Goal: Task Accomplishment & Management: Use online tool/utility

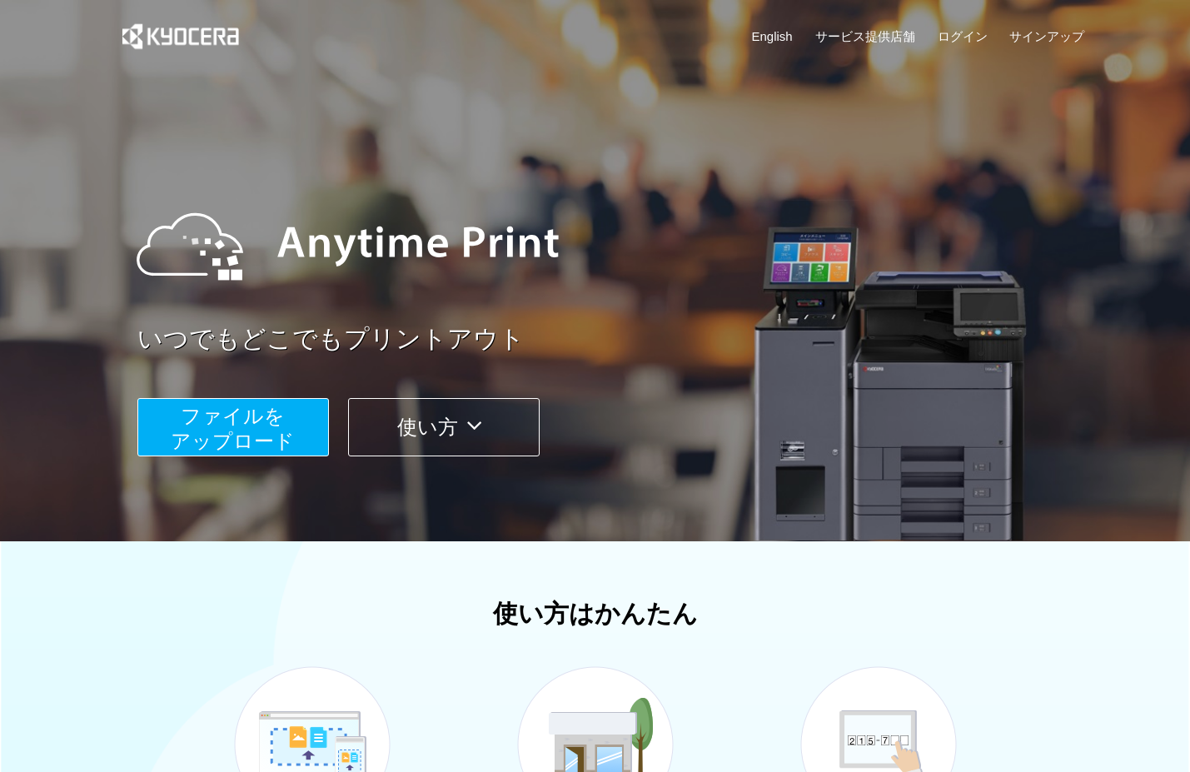
click at [286, 427] on span "ファイルを ​​アップロード" at bounding box center [233, 428] width 124 height 47
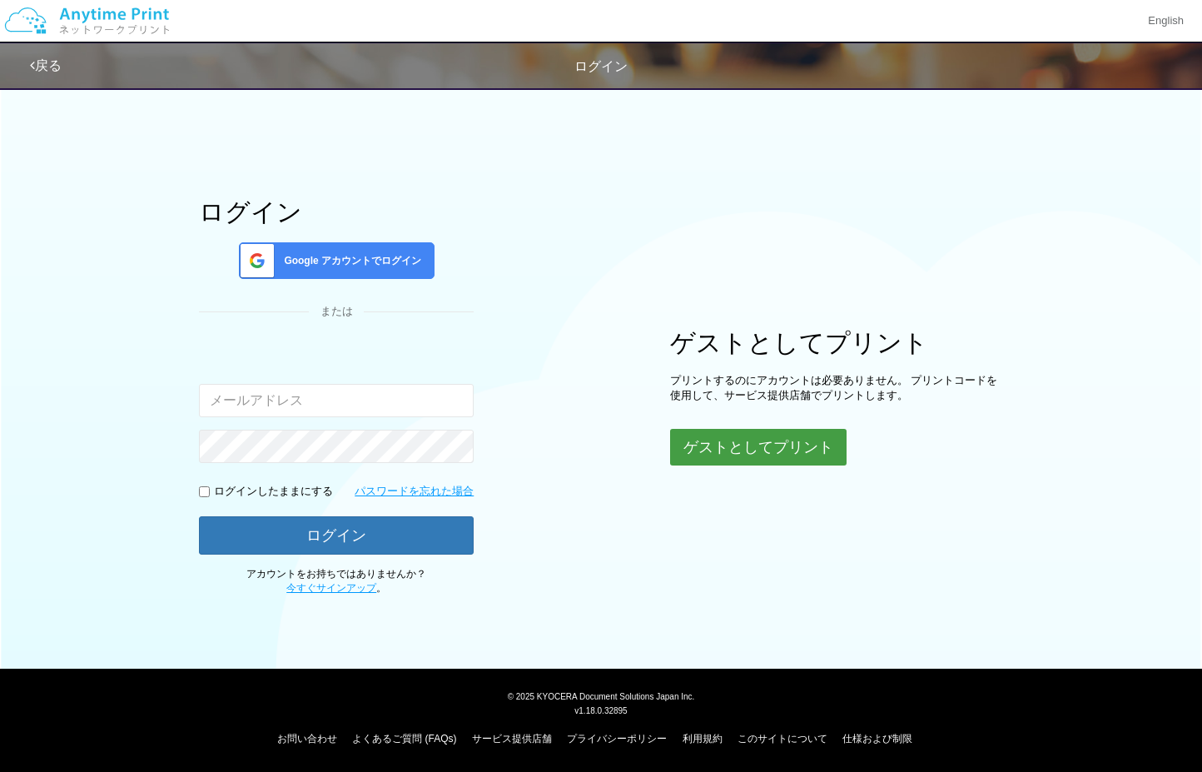
click at [698, 450] on button "ゲストとしてプリント" at bounding box center [758, 447] width 176 height 37
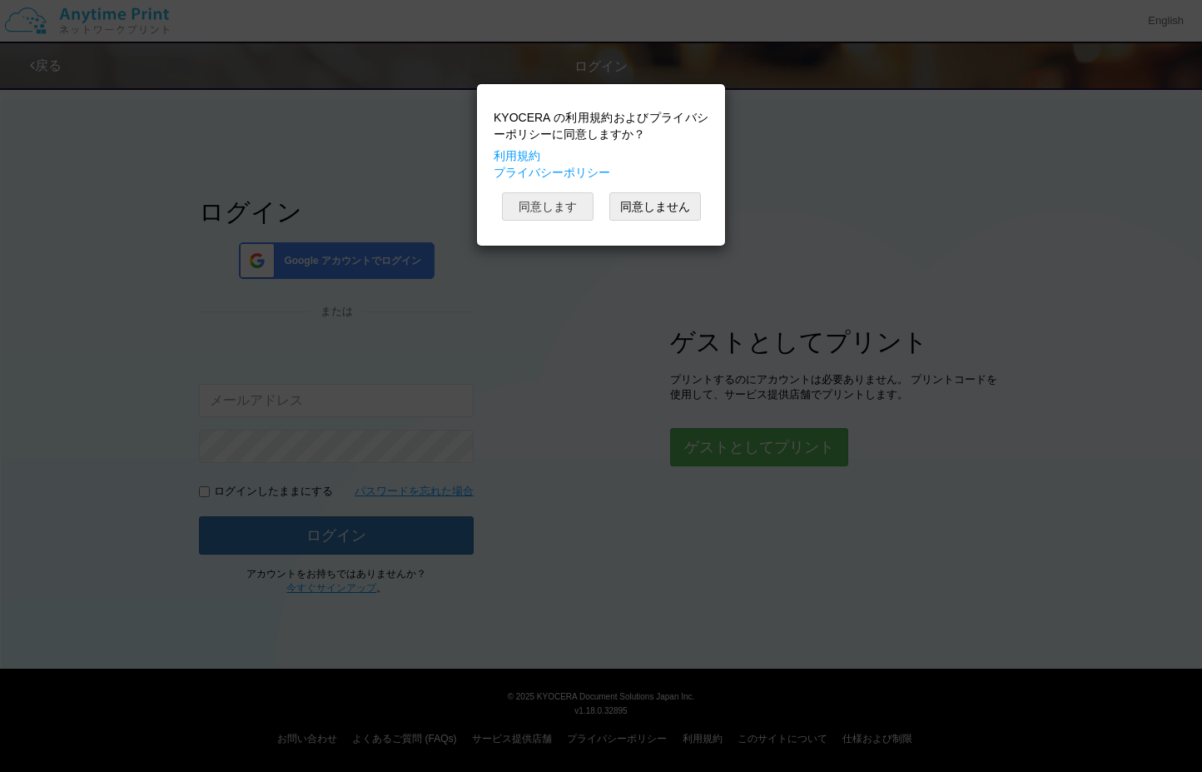
click at [550, 198] on button "同意します" at bounding box center [548, 206] width 92 height 28
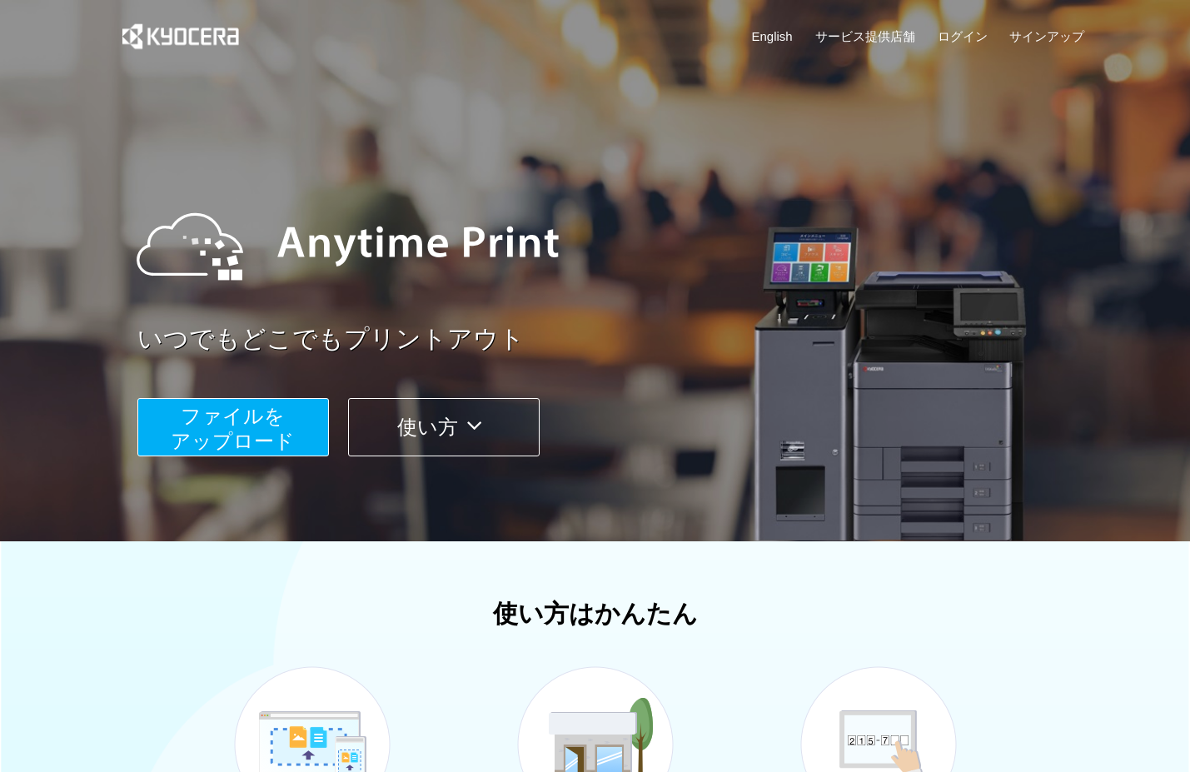
click at [292, 423] on button "ファイルを ​​アップロード" at bounding box center [232, 427] width 191 height 58
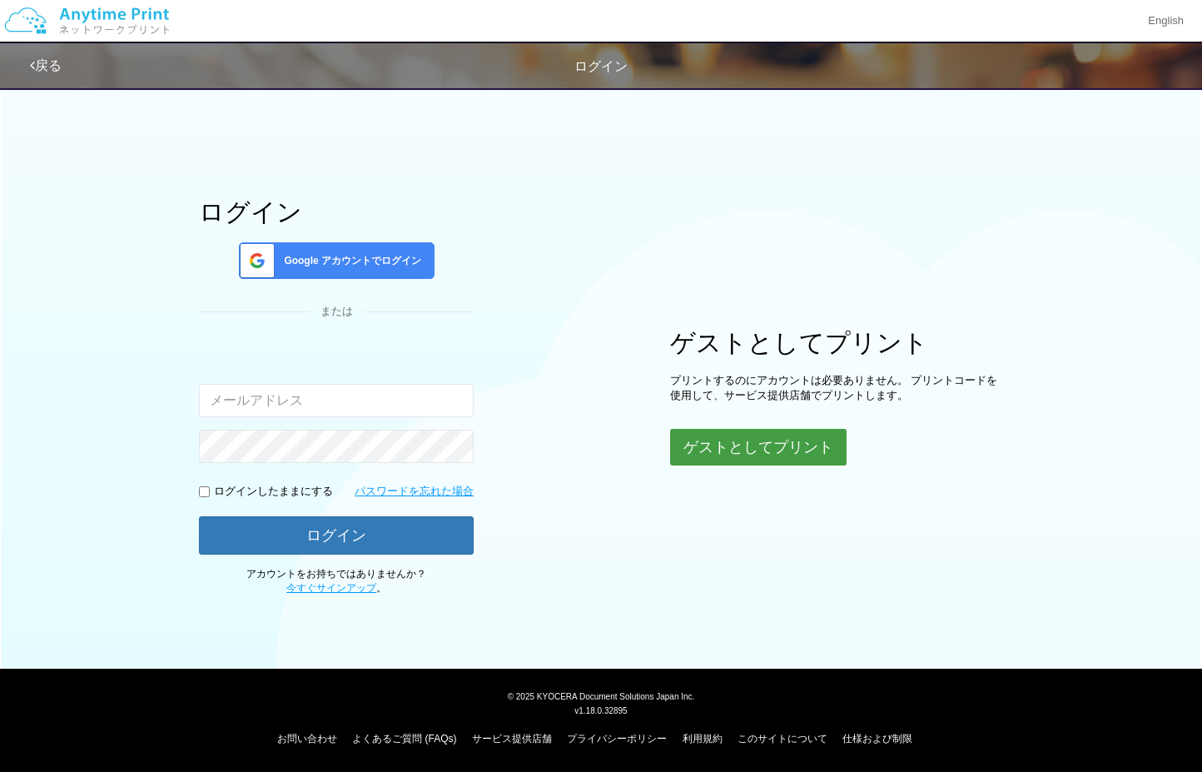
click at [706, 450] on button "ゲストとしてプリント" at bounding box center [758, 447] width 176 height 37
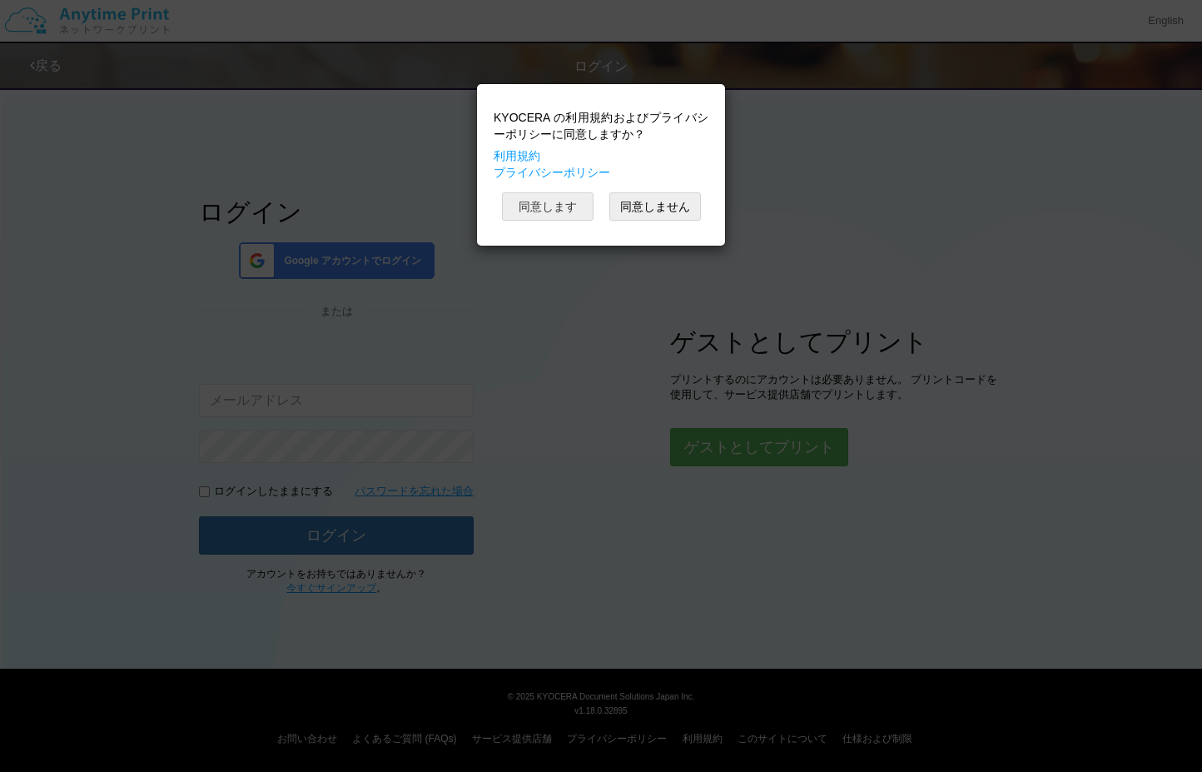
click at [545, 205] on button "同意します" at bounding box center [548, 206] width 92 height 28
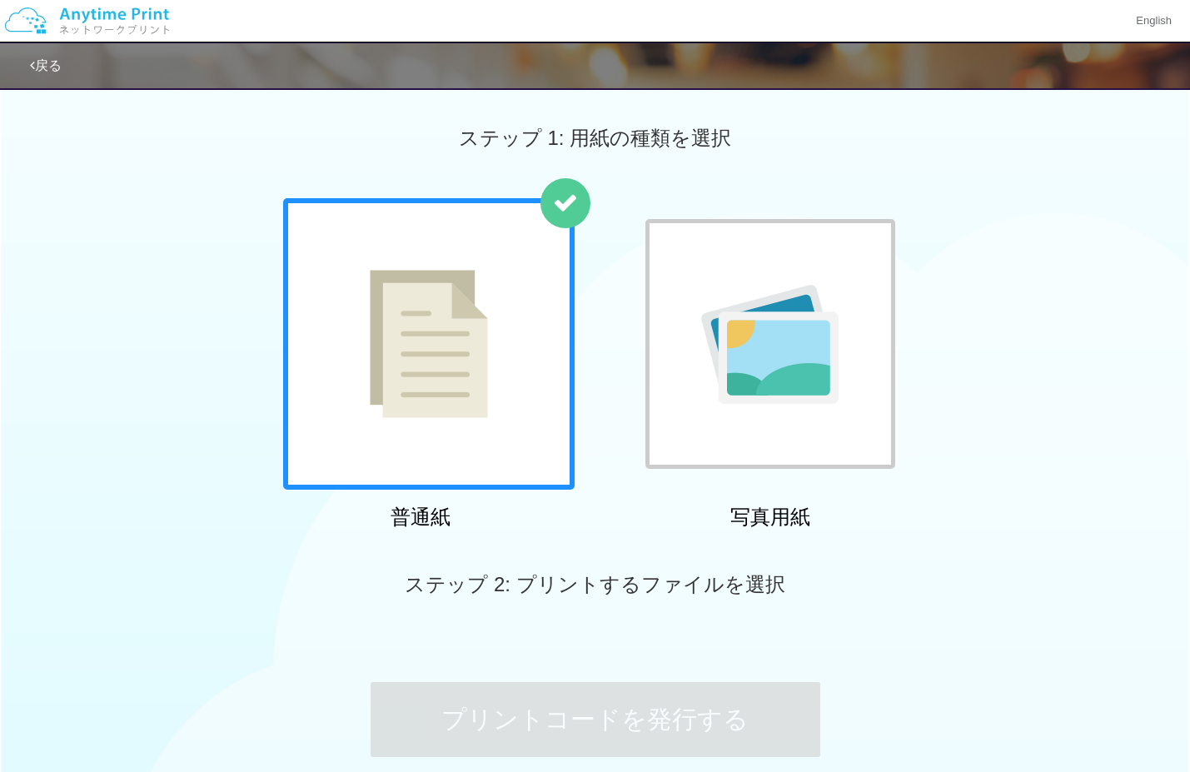
click at [545, 205] on div at bounding box center [565, 203] width 50 height 50
drag, startPoint x: 545, startPoint y: 205, endPoint x: 435, endPoint y: 375, distance: 202.3
click at [435, 375] on div at bounding box center [428, 343] width 291 height 291
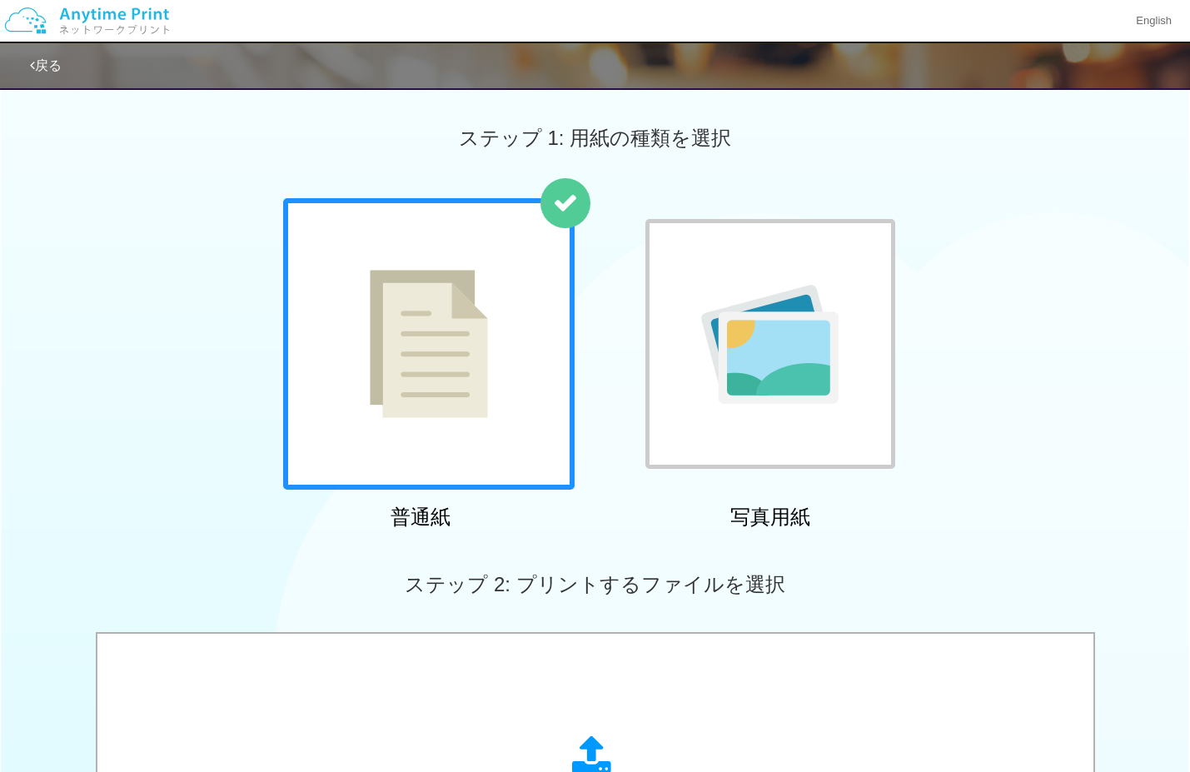
click at [435, 375] on img at bounding box center [429, 344] width 118 height 148
drag, startPoint x: 435, startPoint y: 375, endPoint x: 699, endPoint y: 368, distance: 264.0
click at [698, 368] on div "普通紙 写真用紙" at bounding box center [595, 367] width 641 height 338
click at [700, 368] on div at bounding box center [770, 344] width 250 height 250
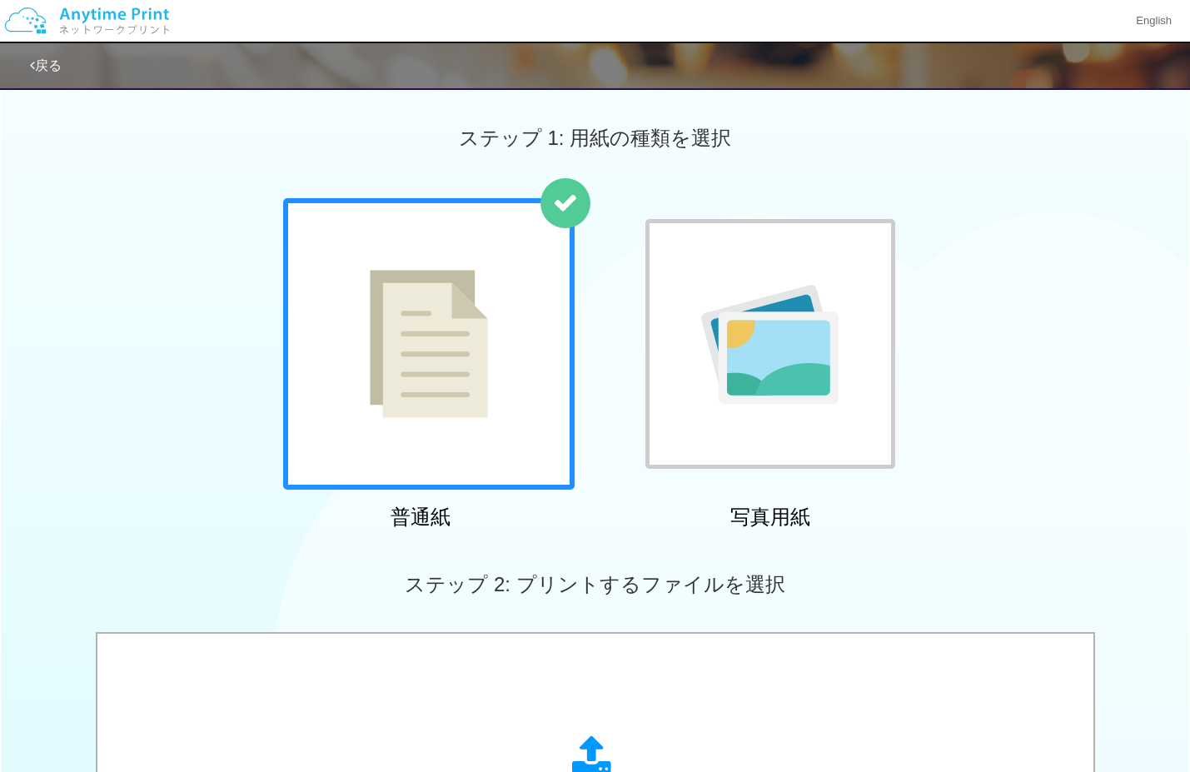
click at [700, 368] on div at bounding box center [770, 344] width 250 height 250
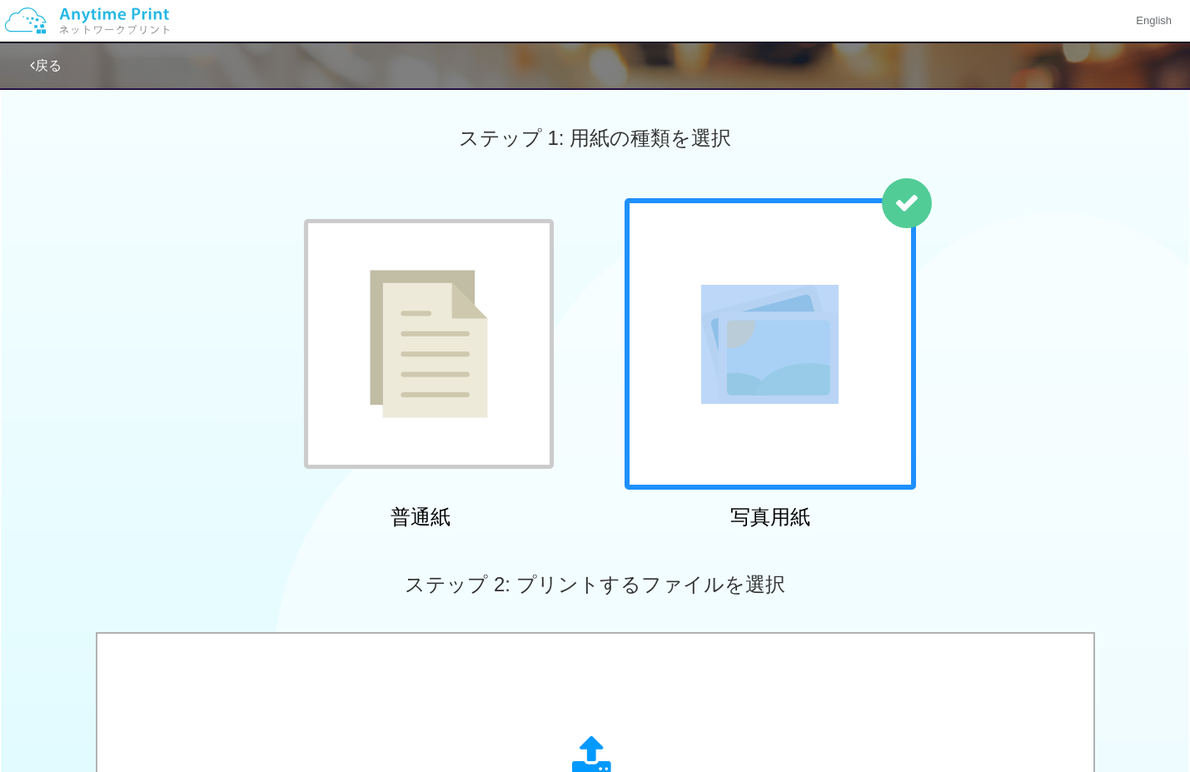
click at [700, 368] on div at bounding box center [769, 343] width 291 height 291
drag, startPoint x: 700, startPoint y: 367, endPoint x: 668, endPoint y: 365, distance: 31.7
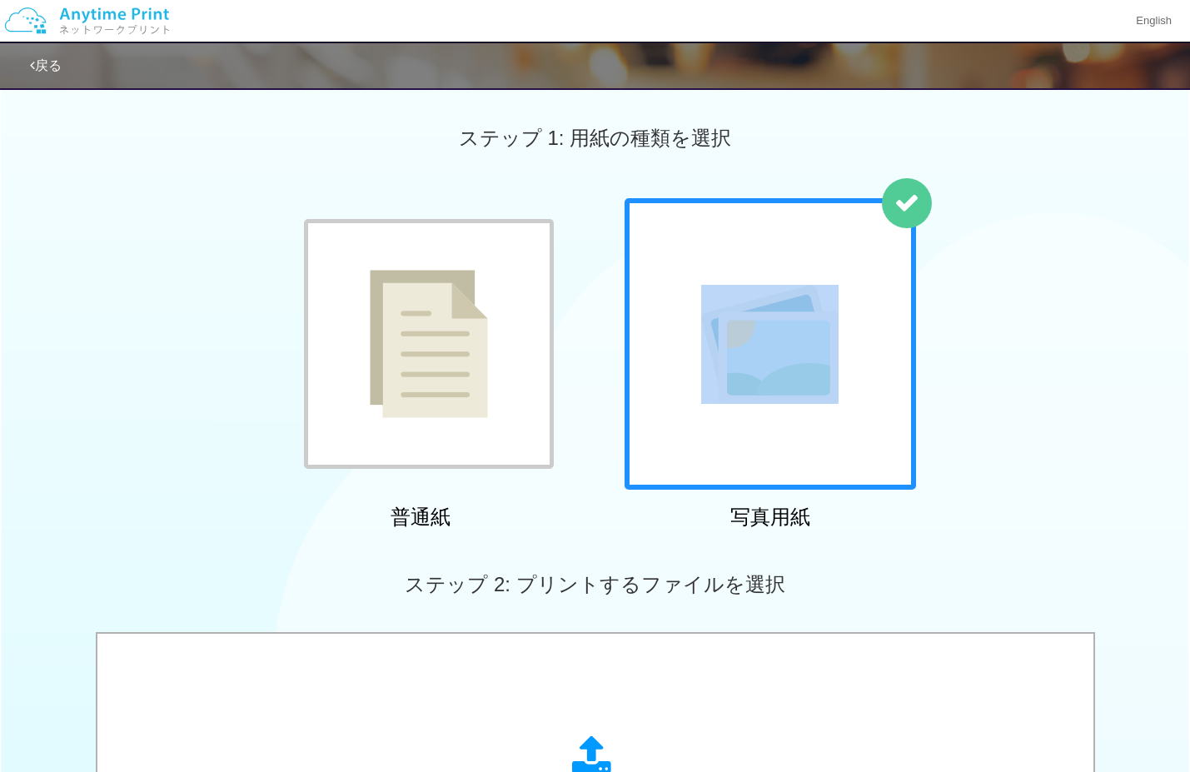
click at [677, 367] on div at bounding box center [769, 343] width 291 height 291
click at [241, 320] on div "普通紙 写真用紙" at bounding box center [595, 367] width 1190 height 338
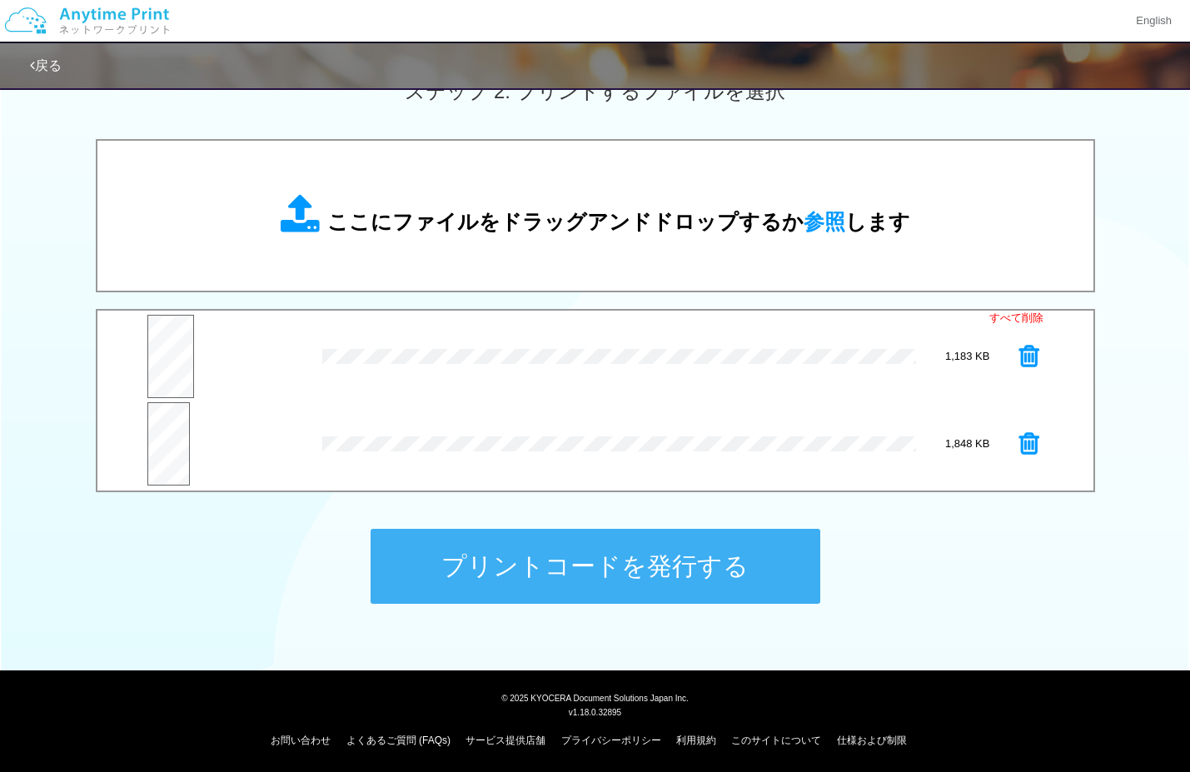
scroll to position [494, 0]
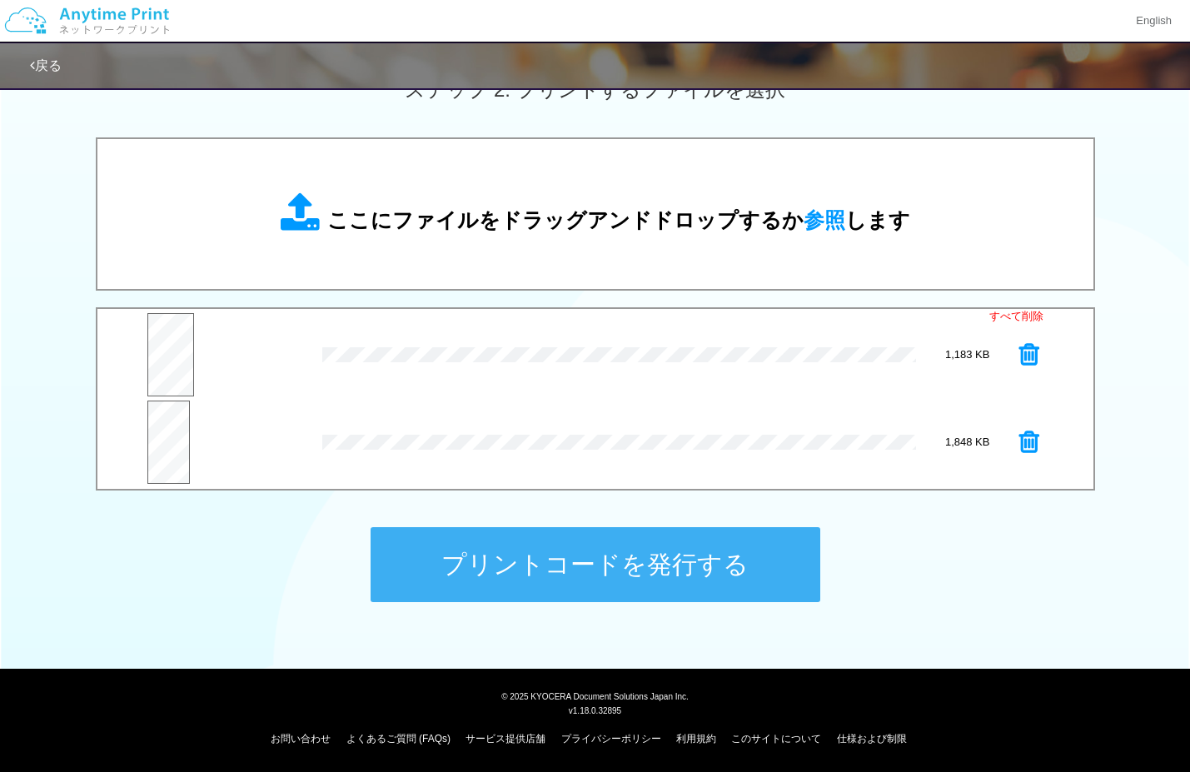
click at [474, 573] on button "プリントコードを発行する" at bounding box center [595, 564] width 450 height 75
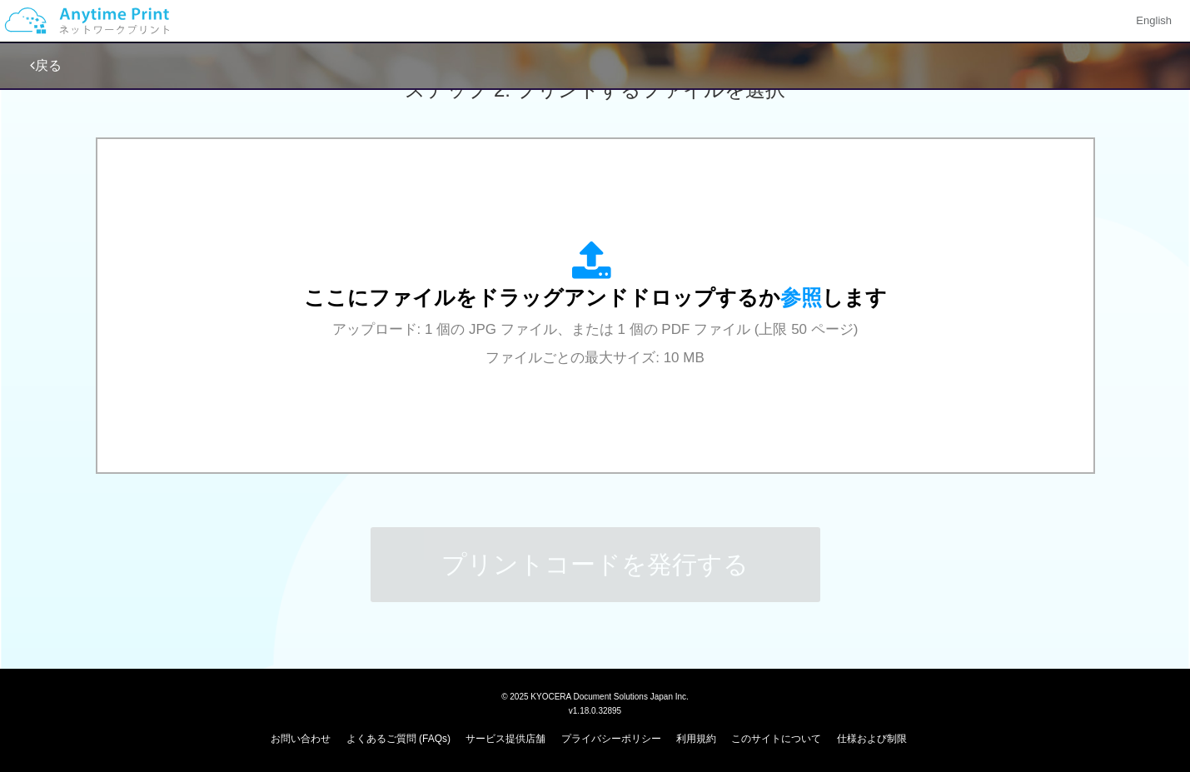
scroll to position [0, 0]
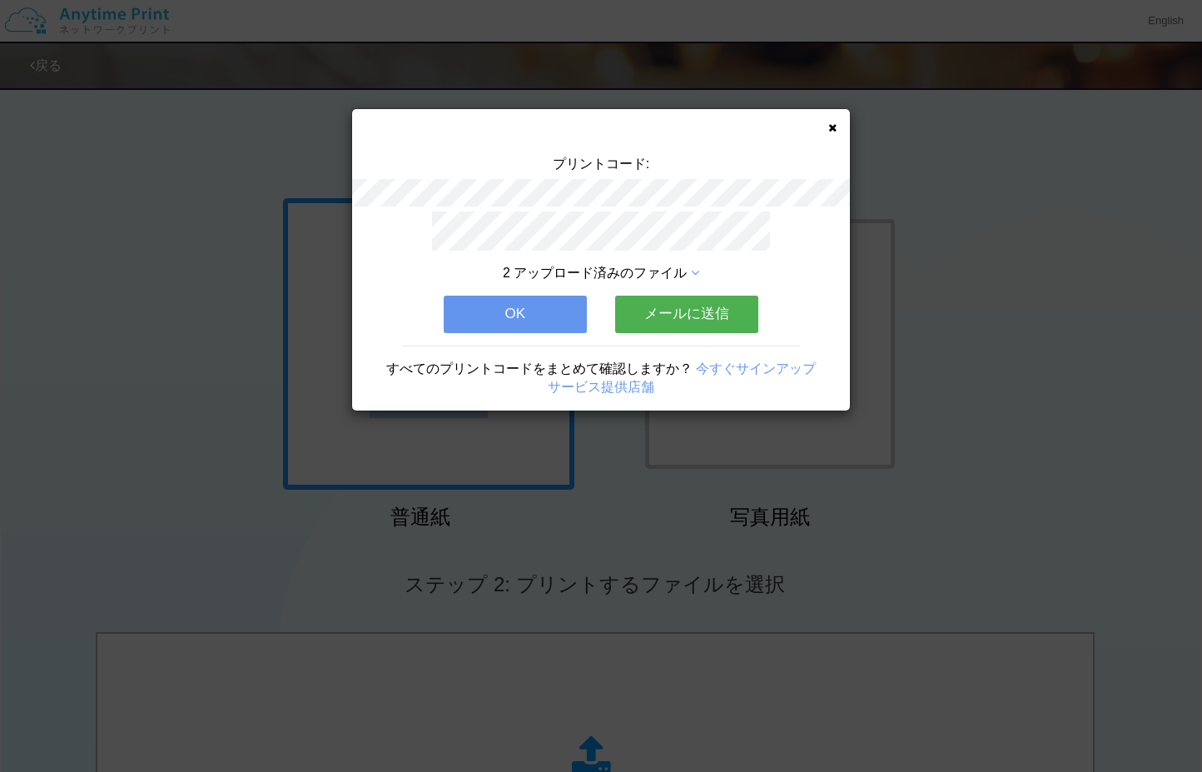
click at [467, 317] on button "OK" at bounding box center [515, 314] width 143 height 37
